Goal: Information Seeking & Learning: Learn about a topic

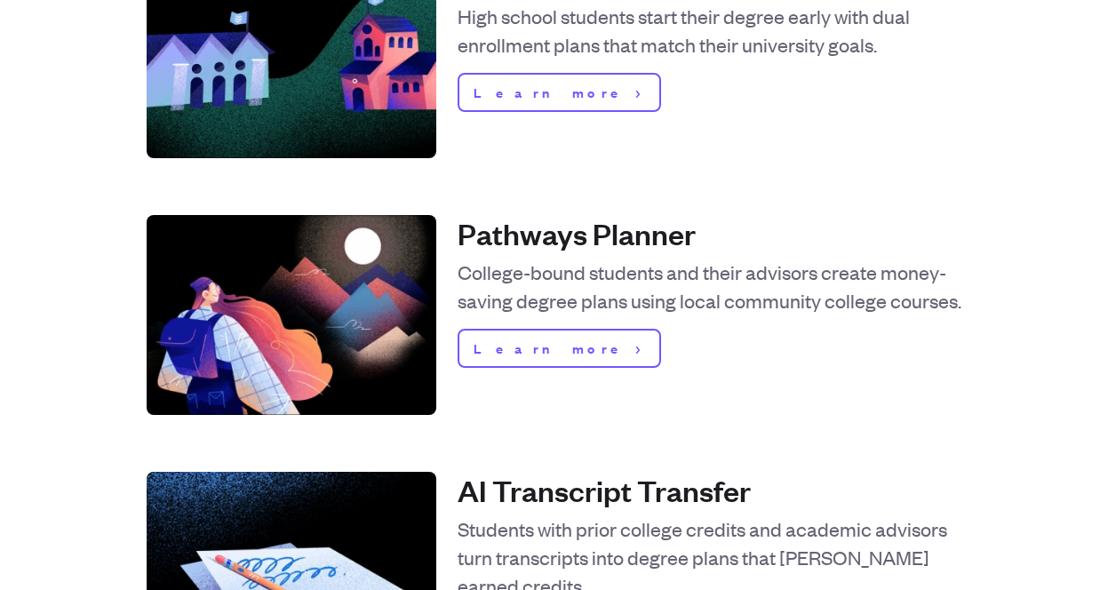
scroll to position [669, 0]
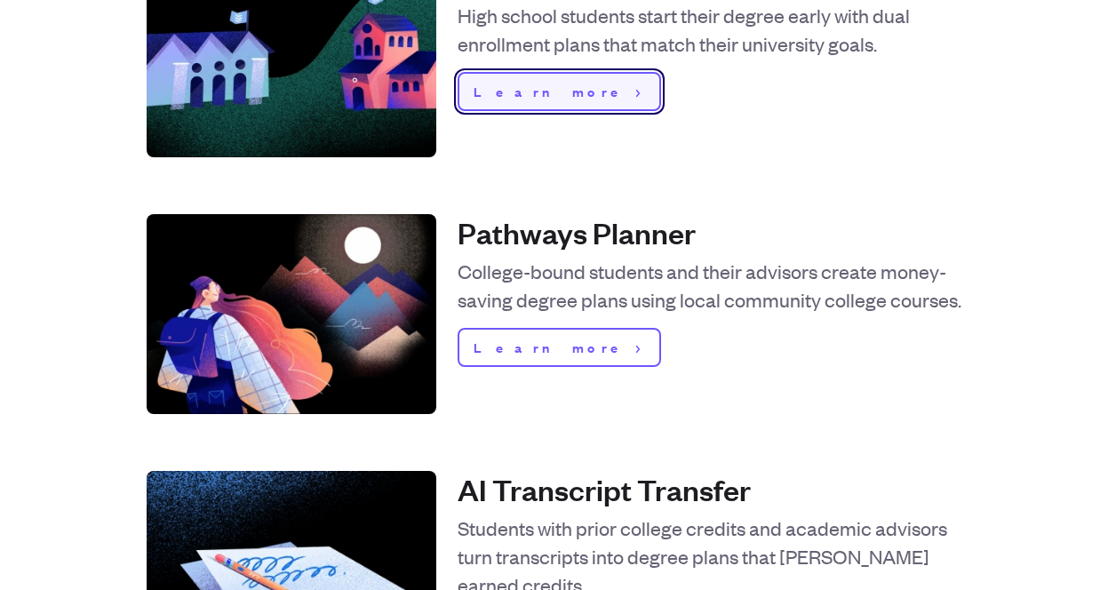
click at [491, 86] on span "Learn more" at bounding box center [550, 91] width 155 height 21
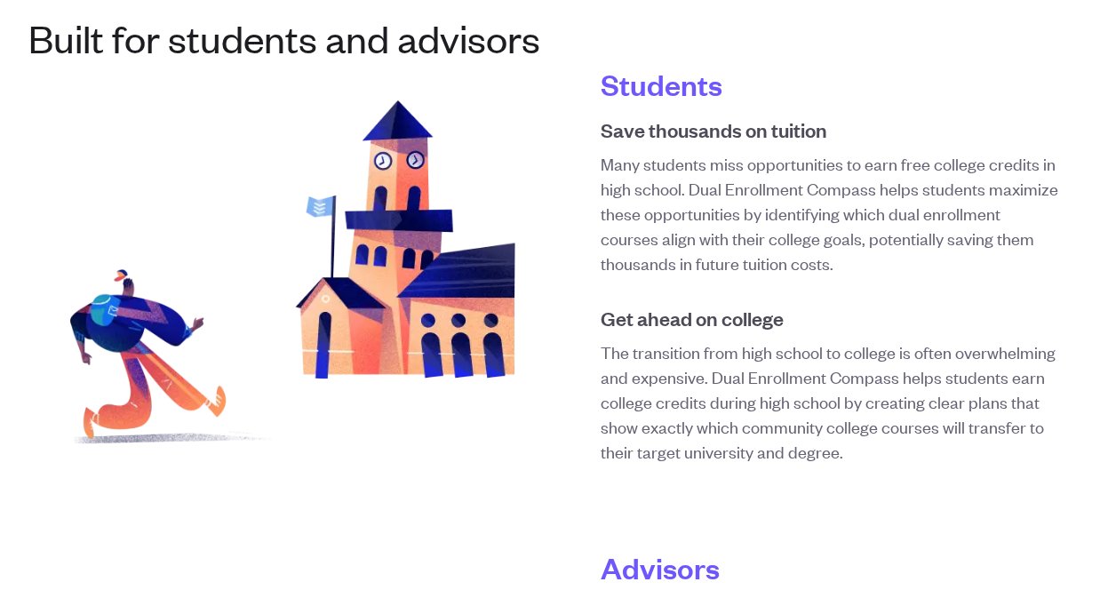
scroll to position [1097, 0]
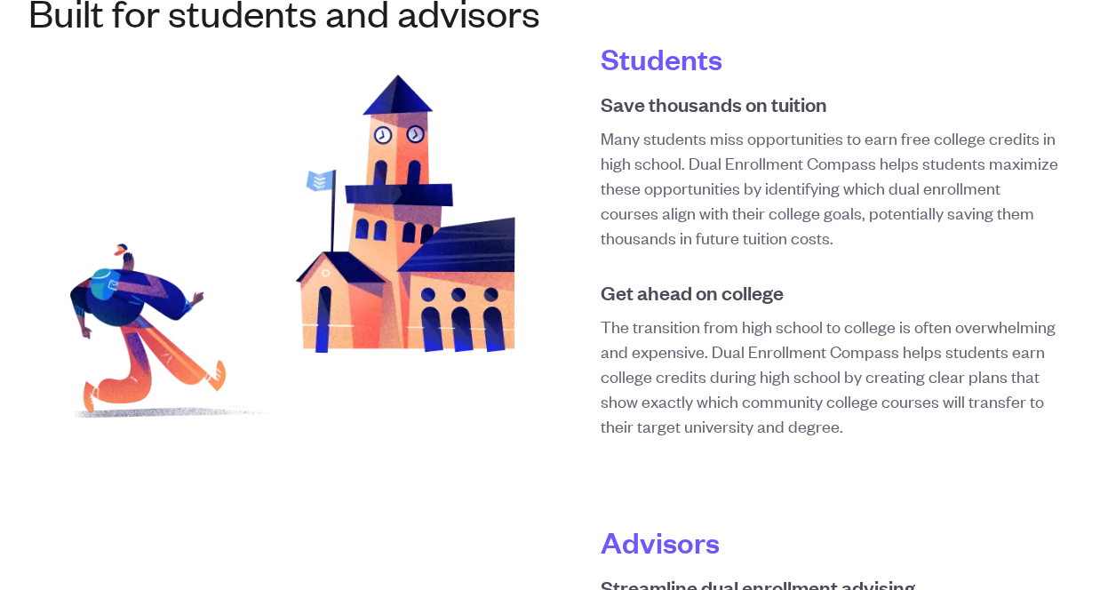
click at [791, 164] on p "Many students miss opportunities to earn free college credits in high school. D…" at bounding box center [830, 187] width 458 height 124
click at [681, 63] on h4 "Students" at bounding box center [830, 58] width 458 height 36
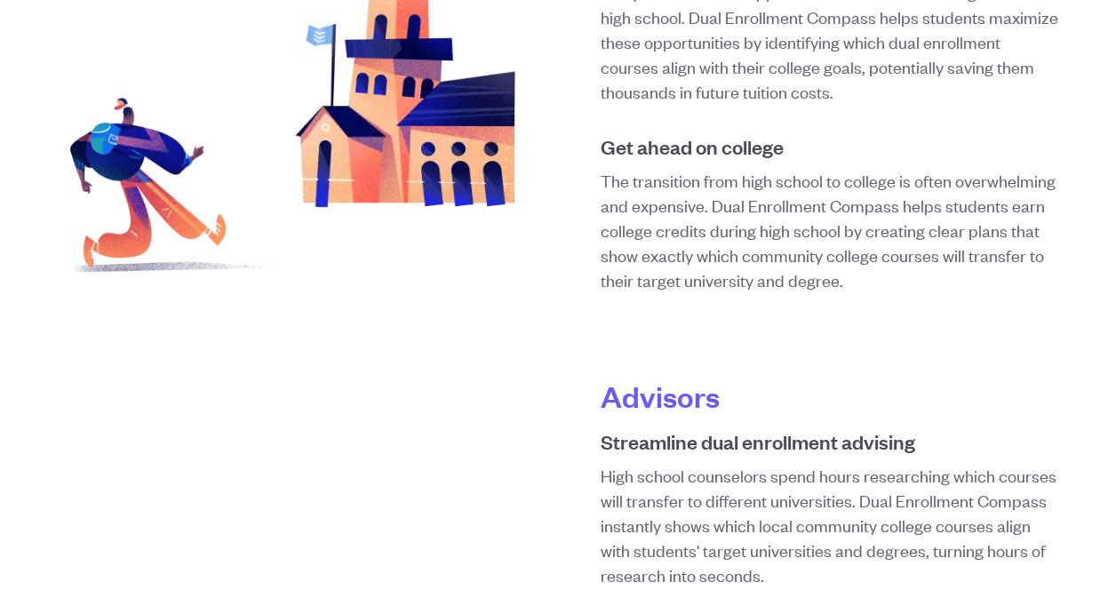
scroll to position [1255, 0]
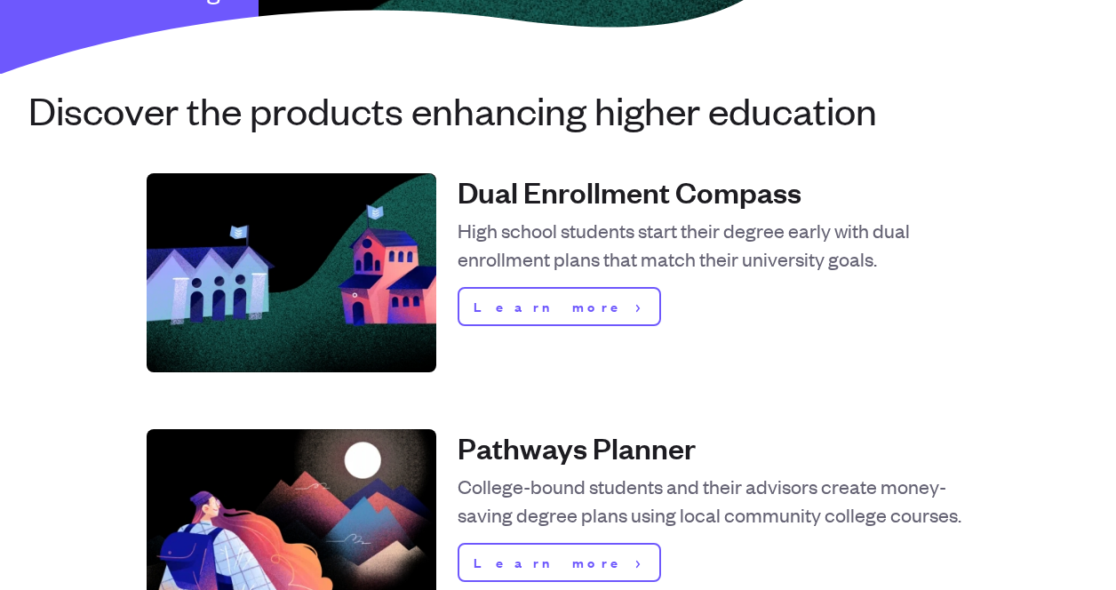
scroll to position [663, 0]
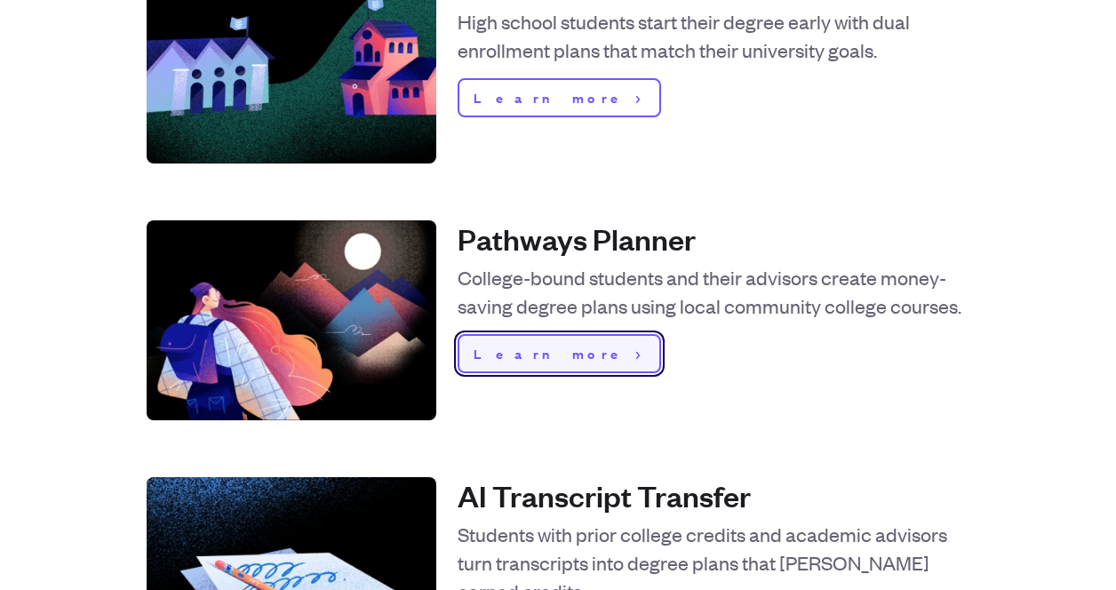
click at [544, 346] on link "Learn more" at bounding box center [558, 353] width 203 height 39
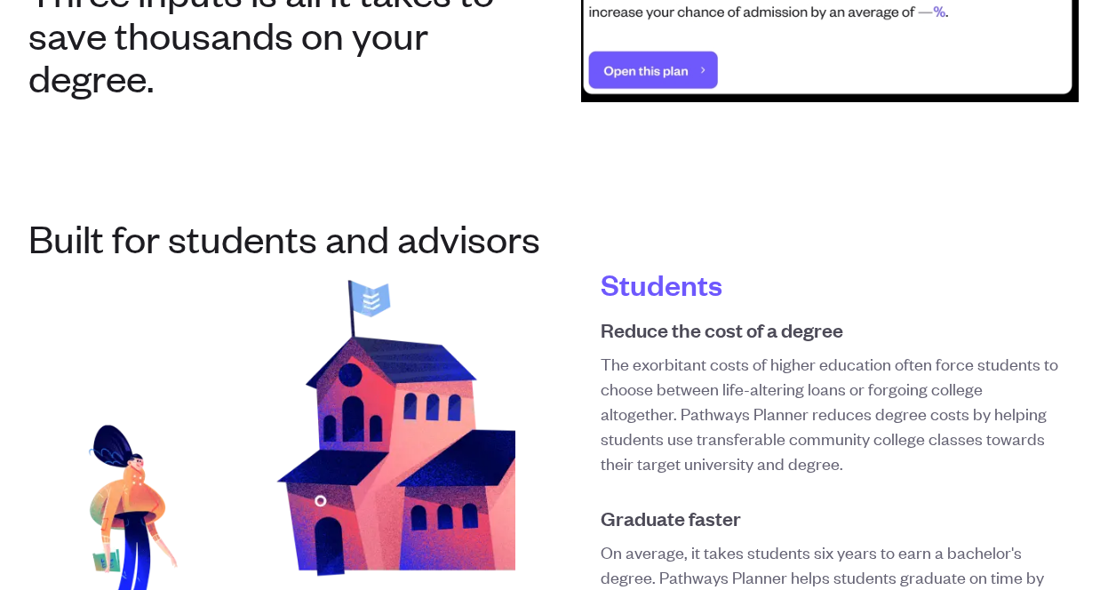
scroll to position [469, 0]
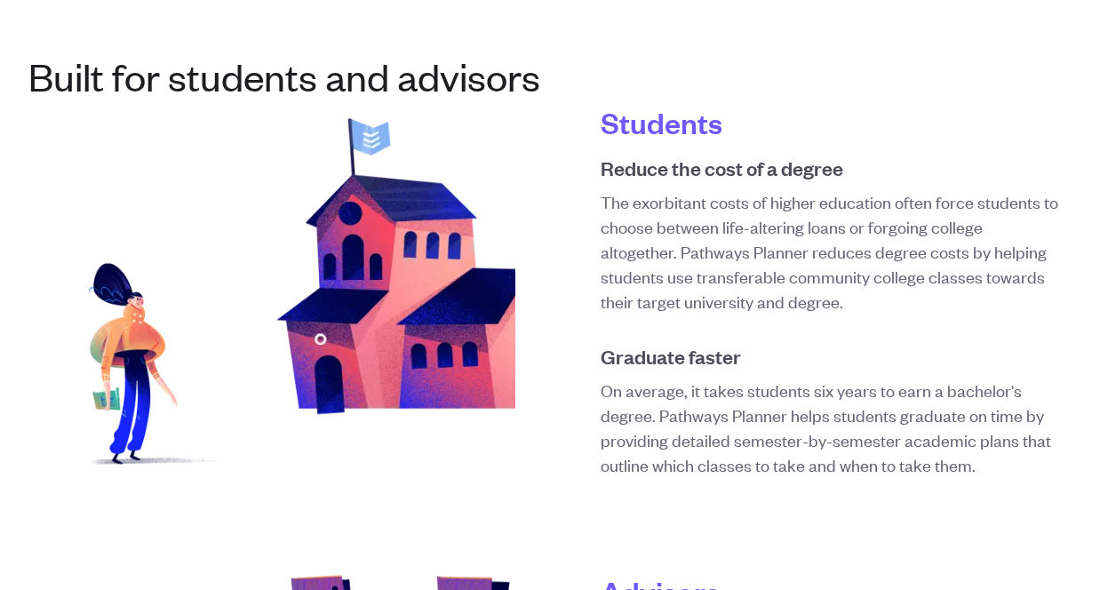
click at [648, 260] on p "The exorbitant costs of higher education often force students to choose between…" at bounding box center [830, 251] width 458 height 124
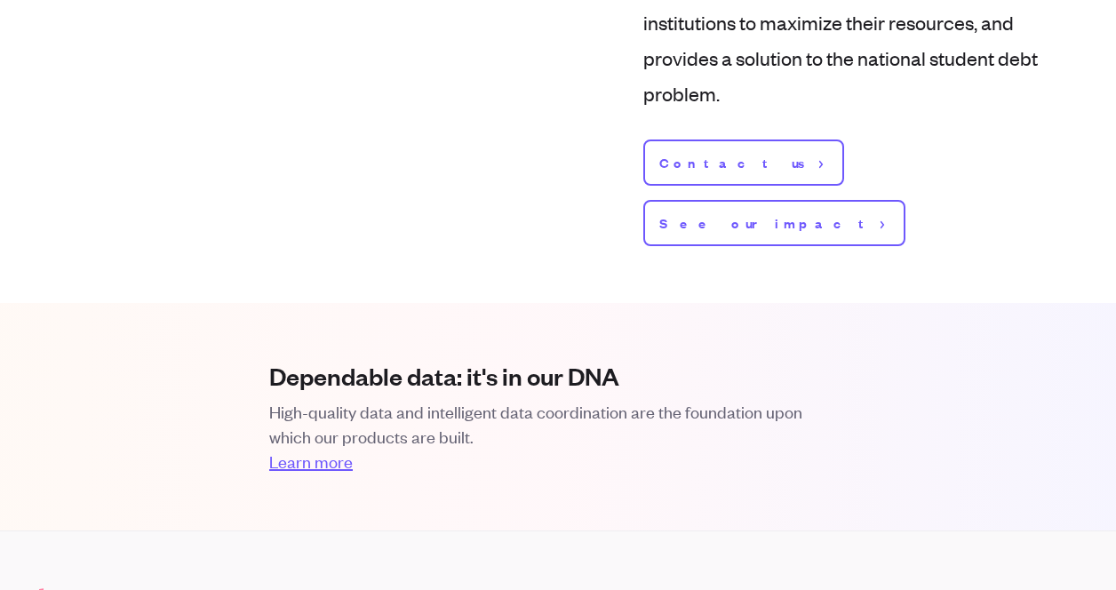
scroll to position [2309, 0]
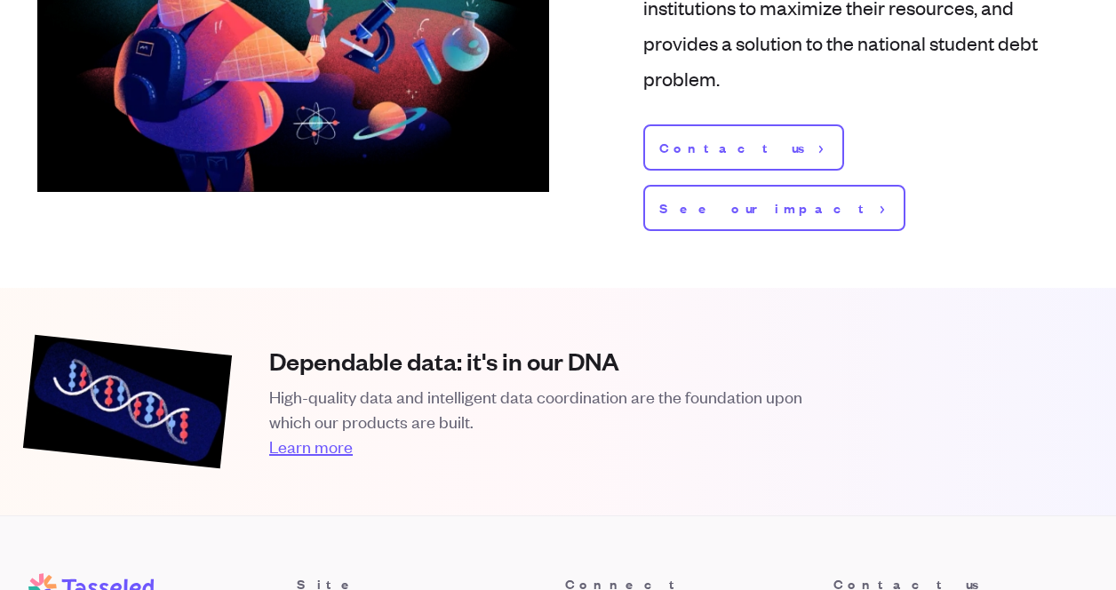
click at [648, 288] on div "Dependable data: it's in our DNA High-quality data and intelligent data coordin…" at bounding box center [558, 401] width 1116 height 227
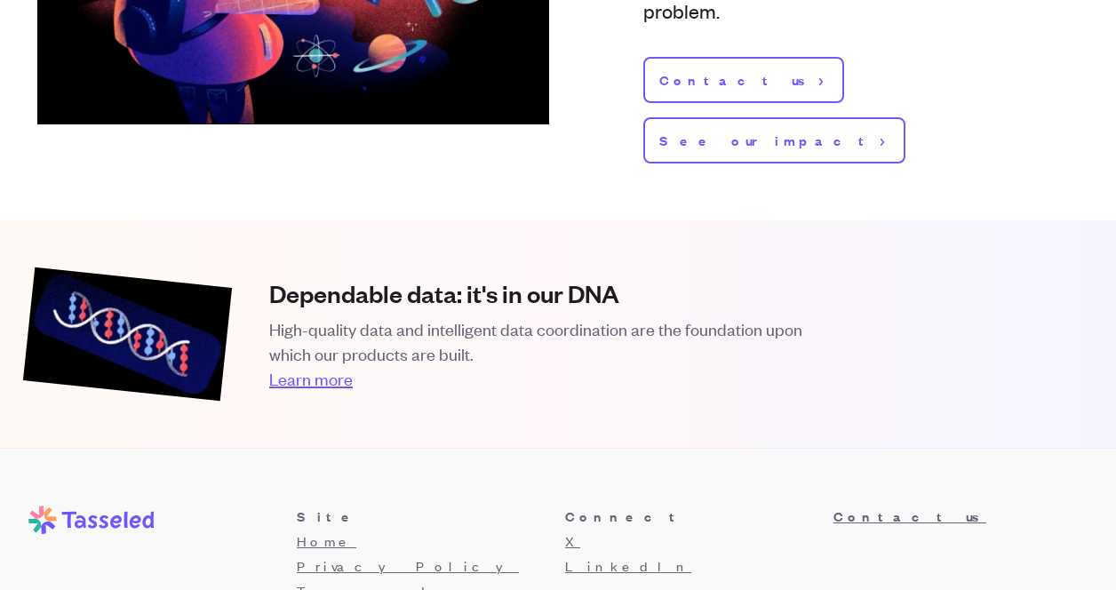
scroll to position [2410, 0]
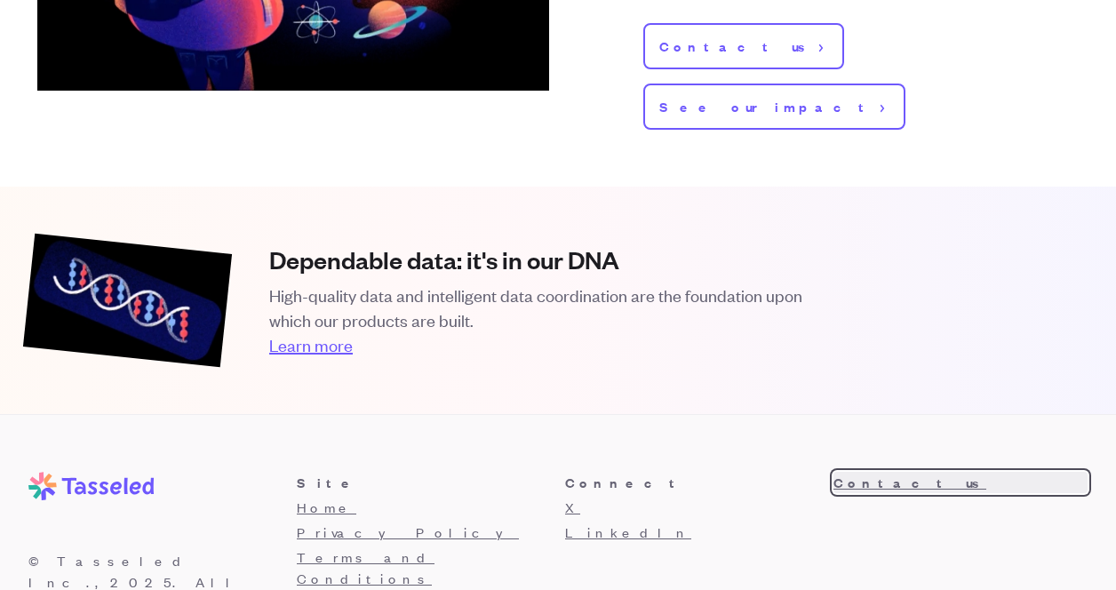
click at [855, 472] on link "Contact us" at bounding box center [960, 482] width 254 height 21
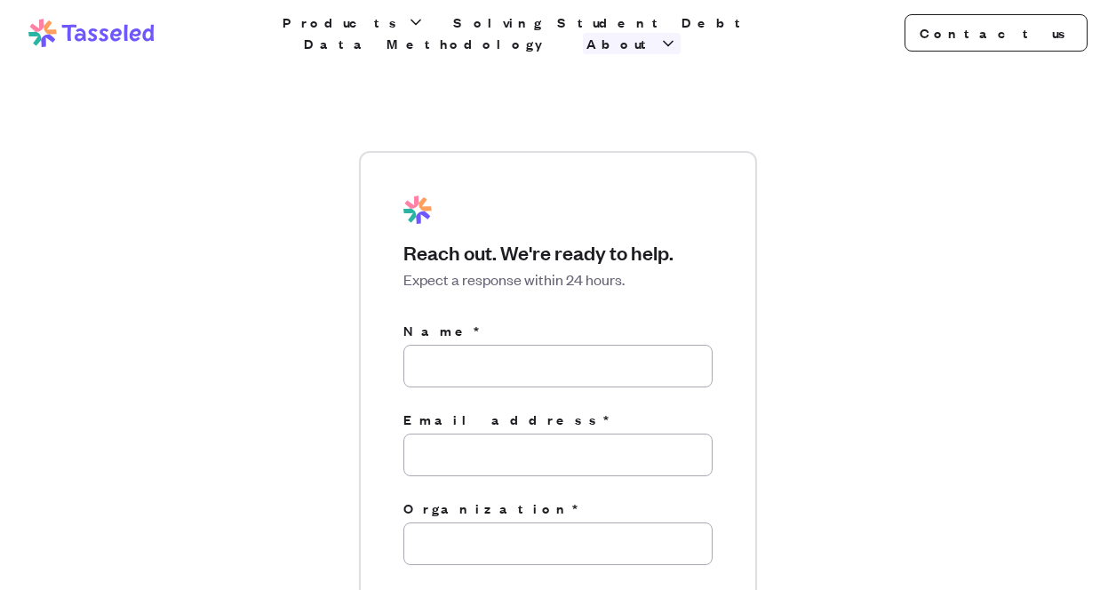
click at [656, 36] on span "About" at bounding box center [620, 43] width 69 height 21
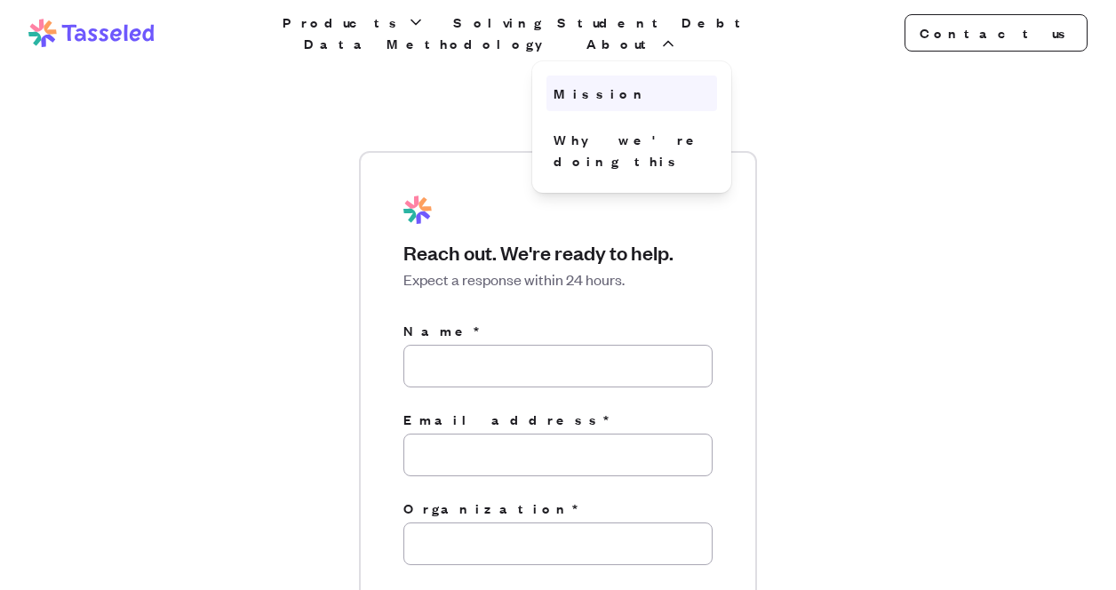
click at [717, 76] on link "Mission" at bounding box center [631, 94] width 171 height 36
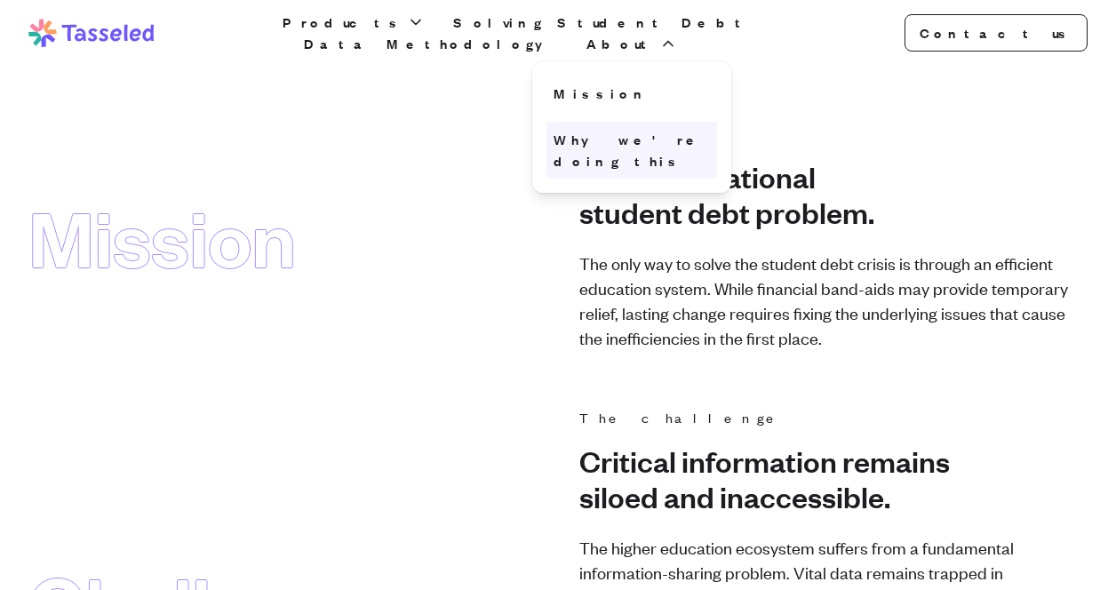
click at [717, 128] on link "Why we're doing this" at bounding box center [631, 150] width 171 height 57
